Goal: Task Accomplishment & Management: Manage account settings

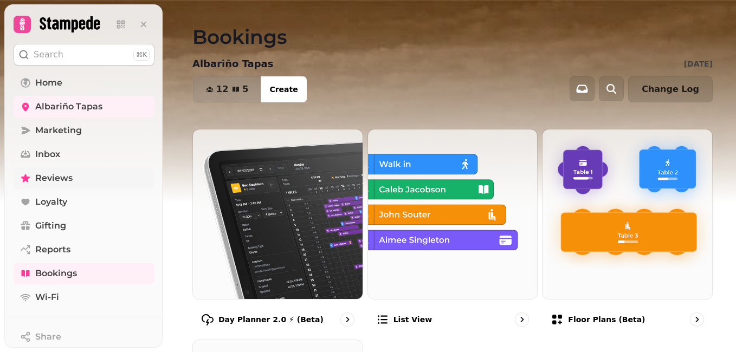
click at [57, 183] on span "Reviews" at bounding box center [53, 178] width 37 height 13
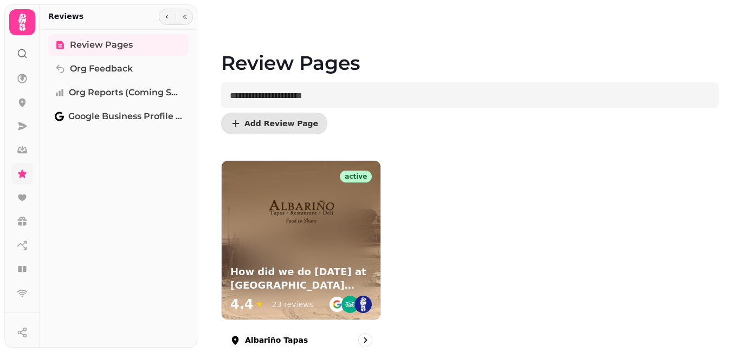
scroll to position [27, 0]
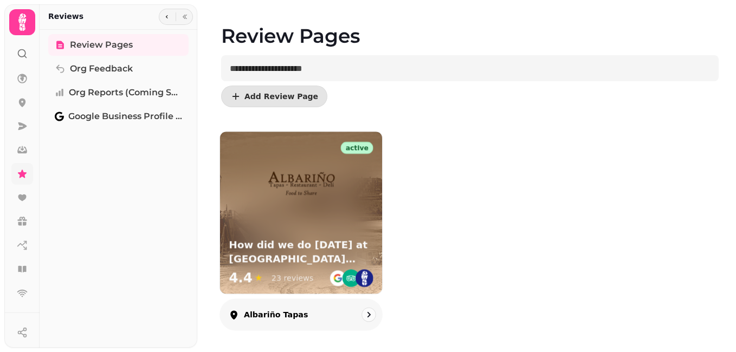
click at [316, 187] on img at bounding box center [301, 185] width 71 height 71
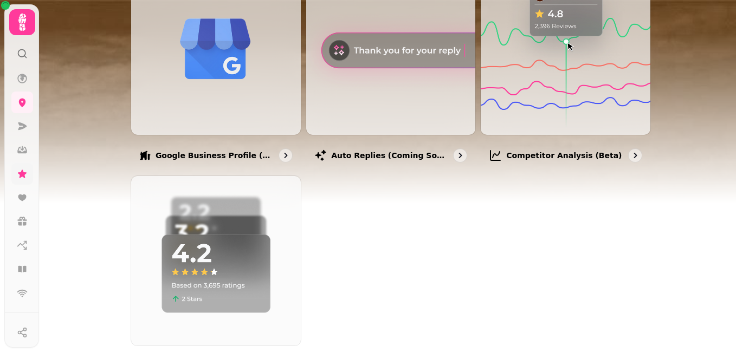
scroll to position [412, 0]
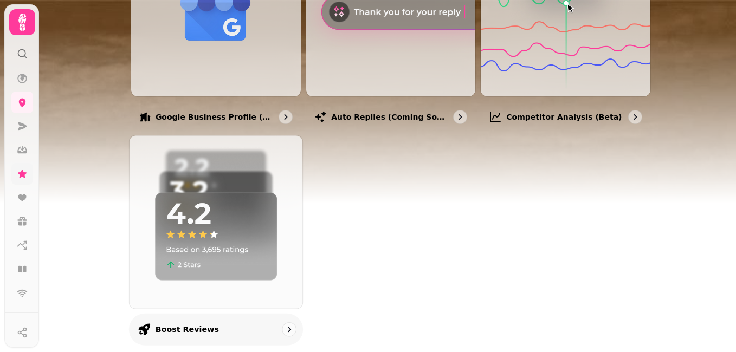
click at [230, 248] on img at bounding box center [216, 222] width 190 height 190
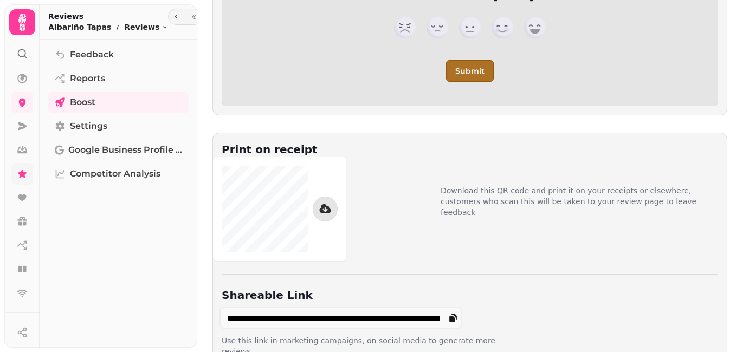
scroll to position [157, 0]
click at [107, 54] on span "Feedback" at bounding box center [92, 54] width 44 height 13
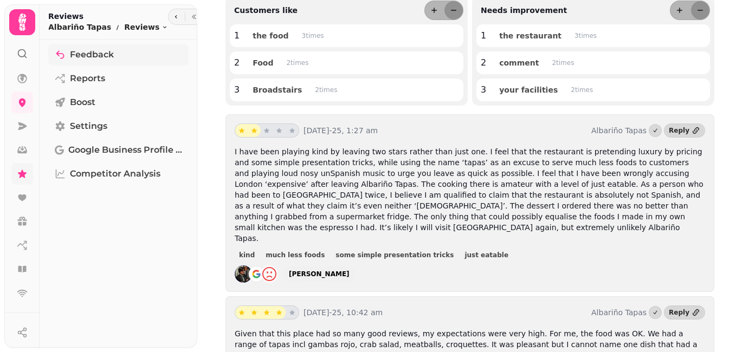
scroll to position [155, 0]
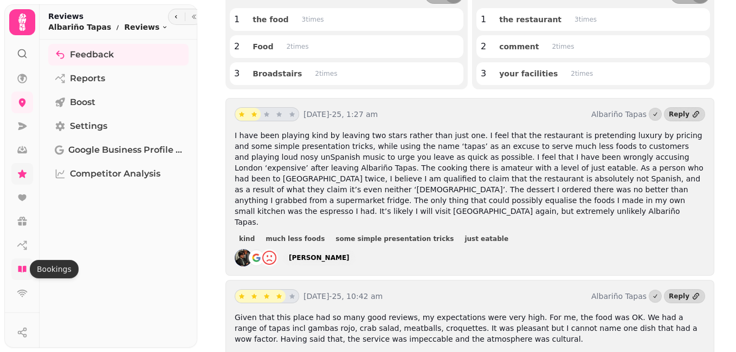
click at [21, 266] on icon at bounding box center [22, 269] width 11 height 11
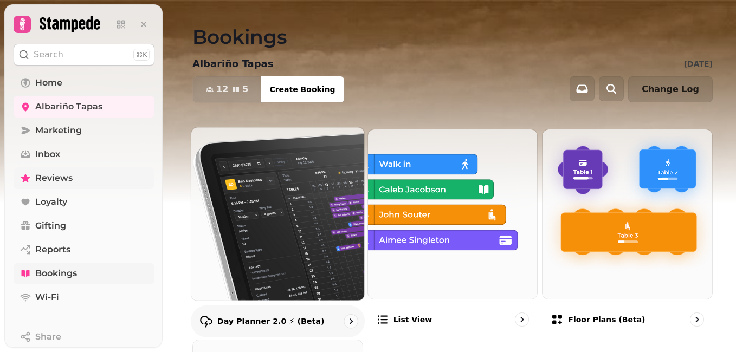
click at [223, 259] on img at bounding box center [278, 214] width 190 height 190
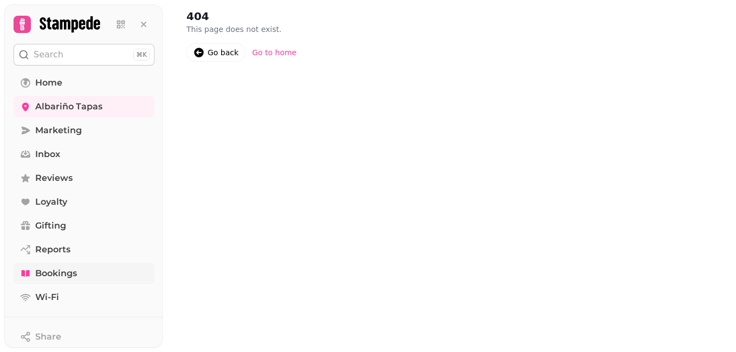
click at [55, 272] on span "Bookings" at bounding box center [56, 273] width 42 height 13
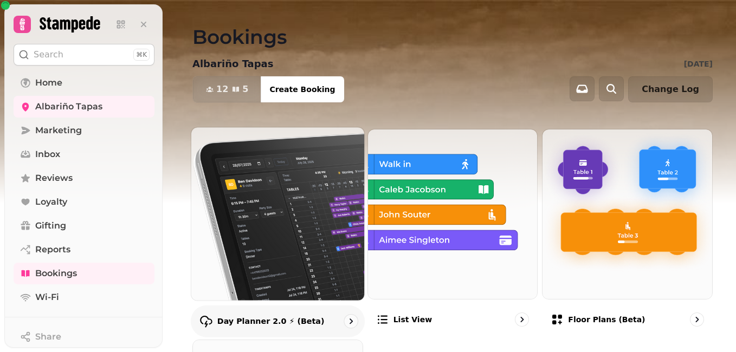
click at [323, 179] on img at bounding box center [278, 214] width 190 height 190
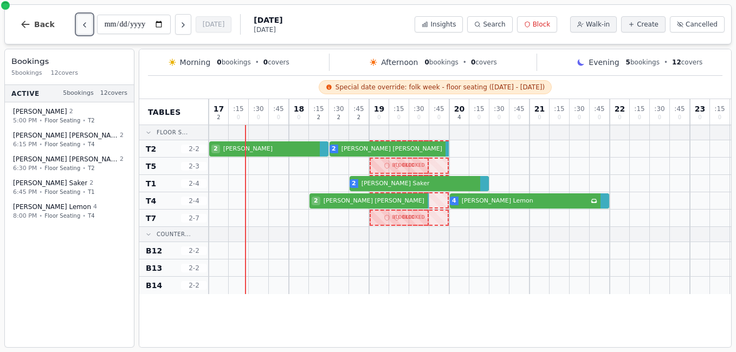
click at [84, 24] on icon "Previous day" at bounding box center [85, 25] width 2 height 4
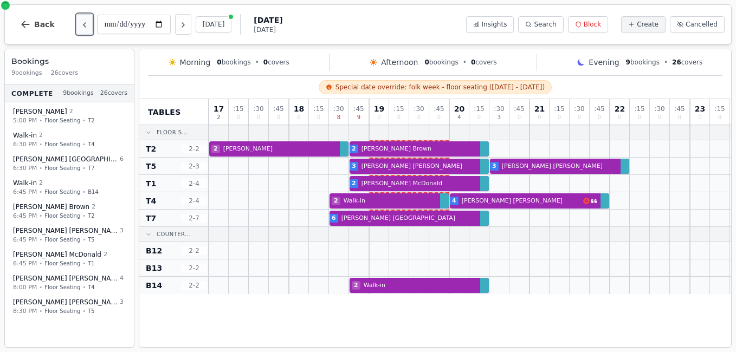
click at [84, 24] on icon "Previous day" at bounding box center [85, 25] width 2 height 4
type input "**********"
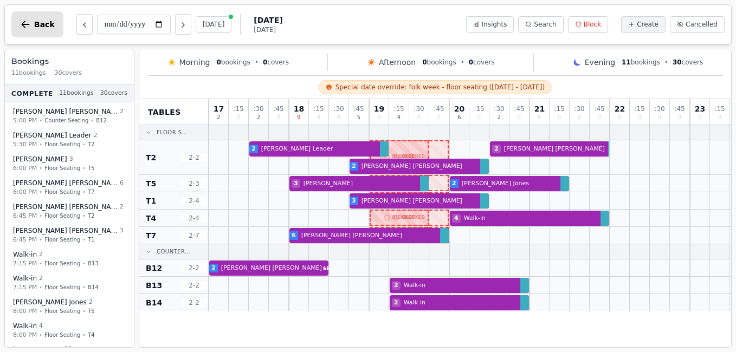
click at [42, 31] on button "Back" at bounding box center [37, 24] width 52 height 26
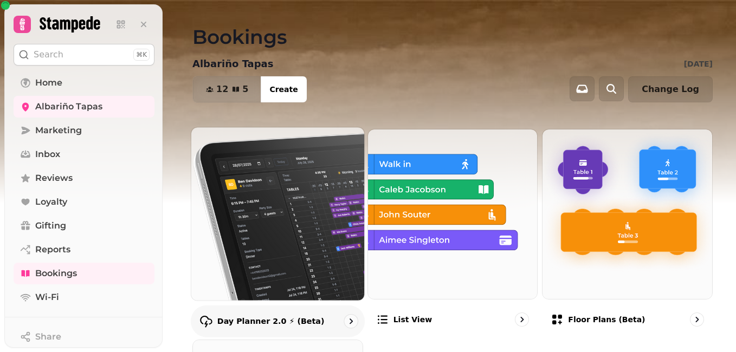
click at [271, 248] on img at bounding box center [278, 214] width 190 height 190
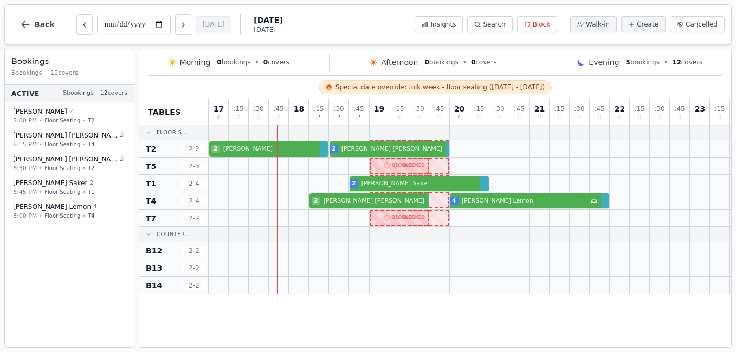
click at [320, 24] on div "**********" at bounding box center [368, 24] width 728 height 40
